Goal: Find specific page/section: Find specific page/section

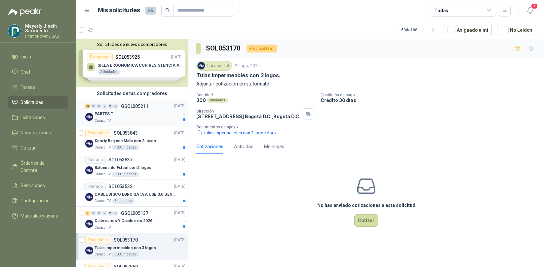
click at [128, 120] on div "Caracol TV" at bounding box center [137, 120] width 86 height 5
click at [129, 119] on div "Caracol TV" at bounding box center [137, 120] width 86 height 5
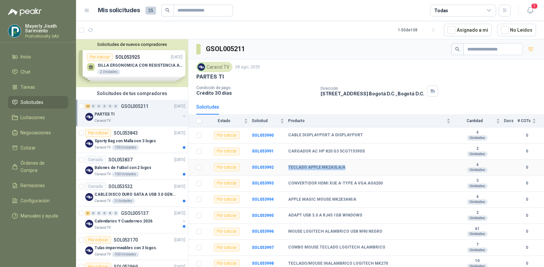
drag, startPoint x: 290, startPoint y: 165, endPoint x: 357, endPoint y: 174, distance: 67.0
click at [357, 174] on td "TECLADO APPLE MK2A3LA/A" at bounding box center [371, 168] width 166 height 16
